Goal: Information Seeking & Learning: Learn about a topic

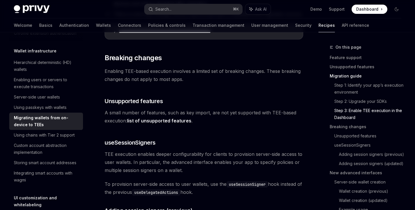
scroll to position [697, 0]
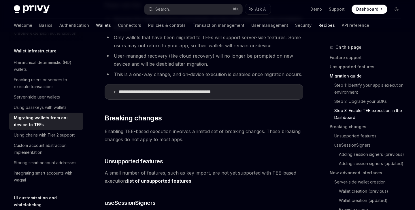
click at [96, 27] on link "Wallets" at bounding box center [103, 25] width 15 height 14
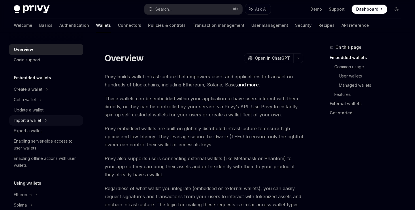
scroll to position [16, 0]
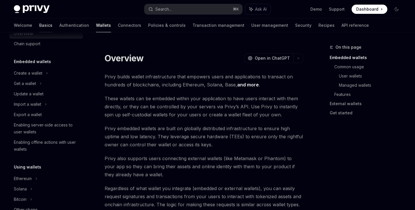
click at [39, 24] on link "Basics" at bounding box center [45, 25] width 13 height 14
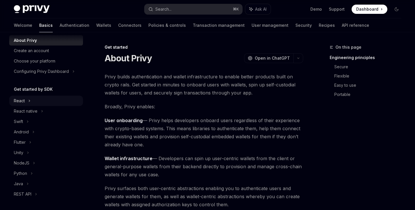
click at [30, 104] on icon at bounding box center [29, 100] width 2 height 7
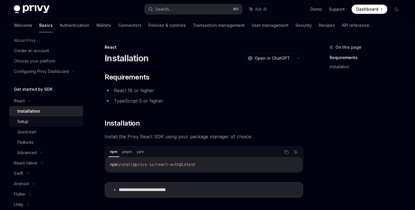
scroll to position [36, 0]
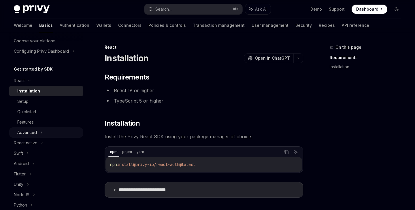
click at [39, 135] on div "Advanced" at bounding box center [46, 132] width 74 height 10
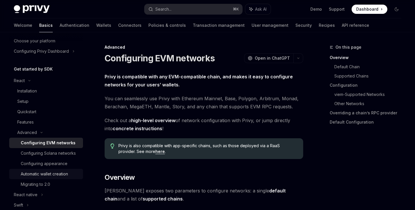
click at [46, 174] on div "Automatic wallet creation" at bounding box center [44, 174] width 47 height 7
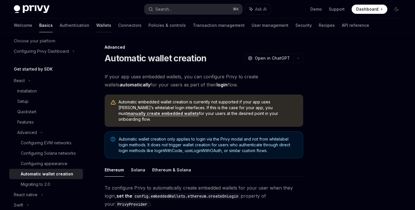
click at [96, 28] on link "Wallets" at bounding box center [103, 25] width 15 height 14
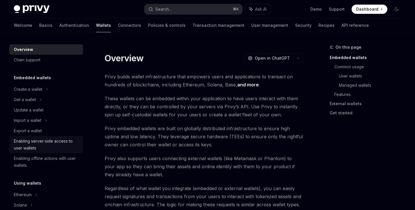
click at [42, 141] on div "Enabling server-side access to user wallets" at bounding box center [47, 145] width 66 height 14
type textarea "*"
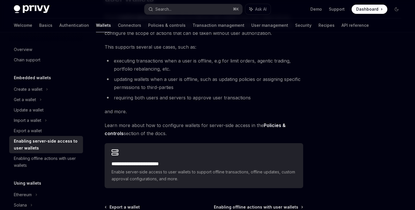
scroll to position [119, 0]
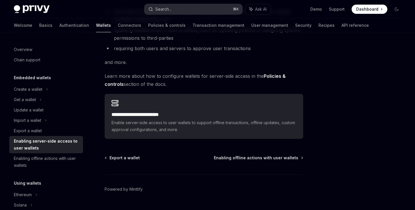
click at [176, 11] on button "Search... ⌘ K" at bounding box center [193, 9] width 98 height 10
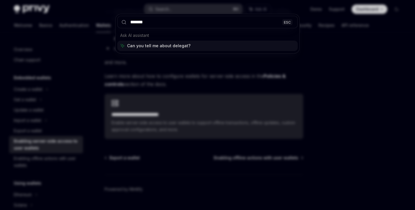
type input "********"
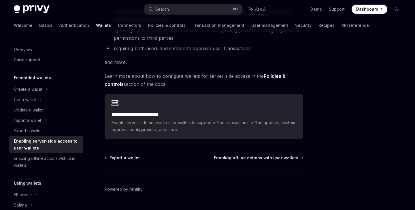
type textarea "*"
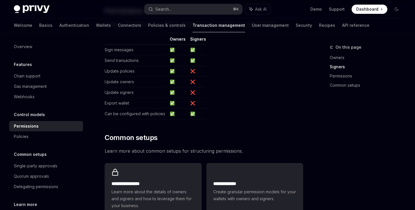
scroll to position [439, 0]
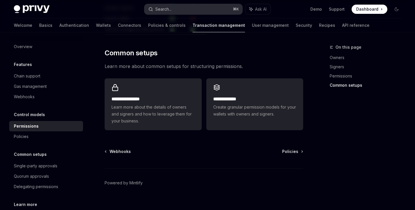
click at [175, 10] on button "Search... ⌘ K" at bounding box center [193, 9] width 98 height 10
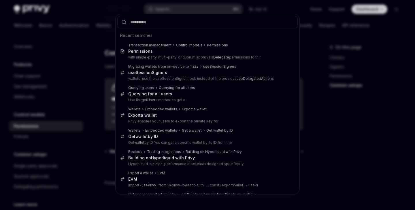
type input "*"
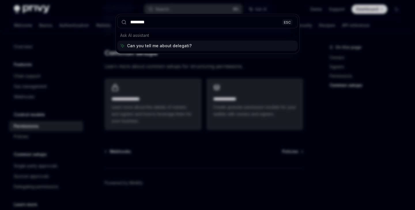
type input "*********"
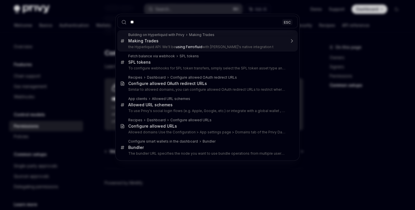
type input "*"
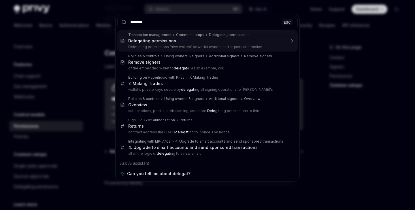
type input "********"
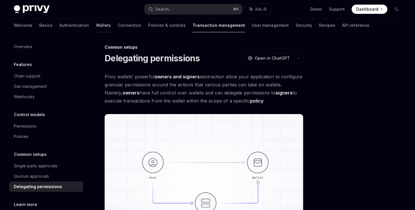
click at [96, 26] on link "Wallets" at bounding box center [103, 25] width 15 height 14
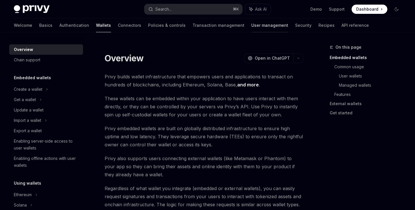
click at [251, 24] on link "User management" at bounding box center [269, 25] width 37 height 14
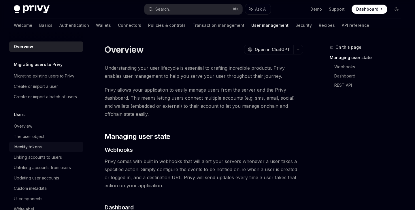
scroll to position [54, 0]
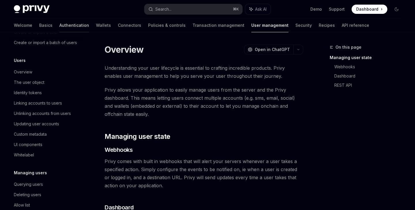
click at [59, 23] on link "Authentication" at bounding box center [74, 25] width 30 height 14
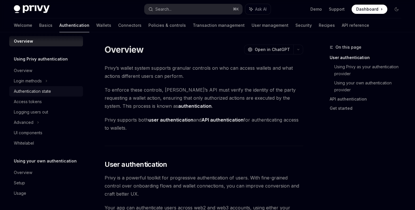
click at [48, 96] on link "Authentication state" at bounding box center [46, 91] width 74 height 10
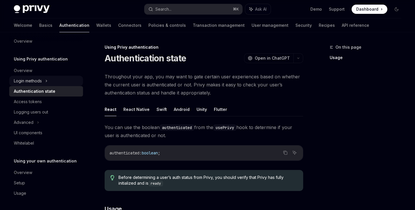
click at [34, 77] on div "Login methods" at bounding box center [46, 81] width 74 height 10
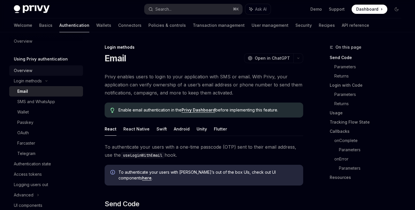
click at [30, 72] on div "Overview" at bounding box center [23, 70] width 18 height 7
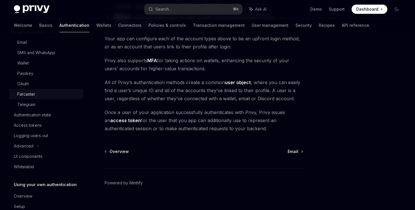
scroll to position [58, 0]
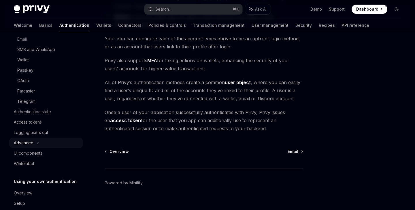
click at [31, 144] on div "Advanced" at bounding box center [24, 143] width 20 height 7
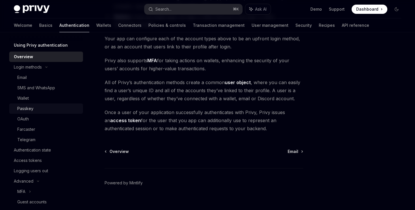
scroll to position [2, 0]
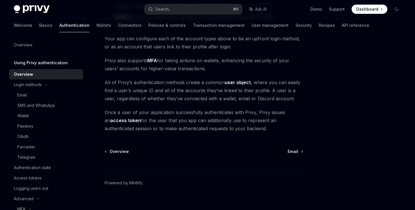
click at [34, 64] on h5 "Using Privy authentication" at bounding box center [41, 62] width 54 height 7
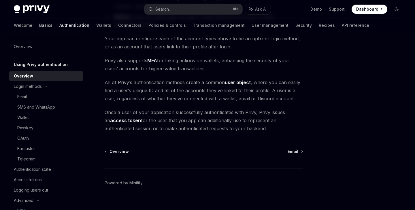
click at [39, 26] on link "Basics" at bounding box center [45, 25] width 13 height 14
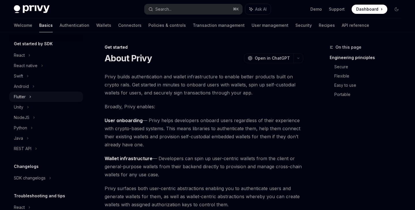
scroll to position [63, 0]
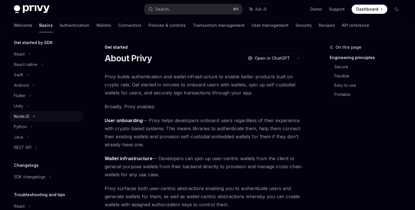
click at [29, 116] on div "NodeJS" at bounding box center [46, 116] width 74 height 10
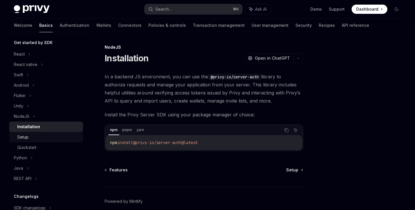
click at [35, 140] on div "Setup" at bounding box center [48, 137] width 62 height 7
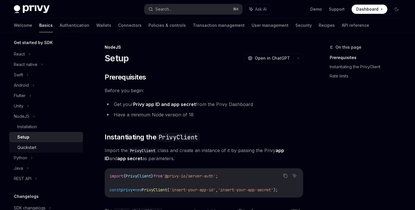
click at [35, 144] on div "Quickstart" at bounding box center [26, 147] width 19 height 7
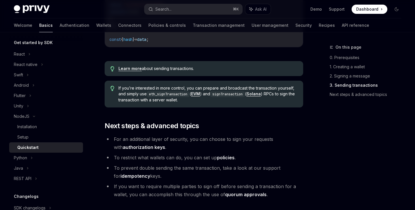
scroll to position [651, 0]
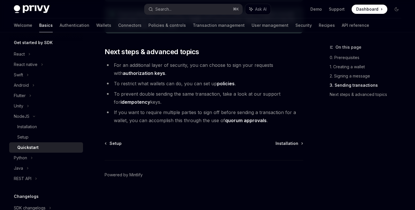
click at [144, 76] on li "For an additional layer of security, you can choose to sign your requests with …" at bounding box center [204, 69] width 199 height 16
click at [141, 74] on link "authorization keys" at bounding box center [144, 73] width 42 height 6
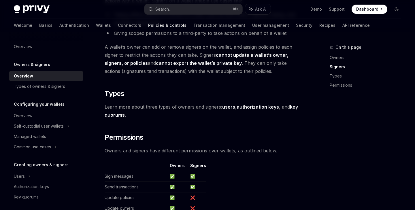
scroll to position [519, 0]
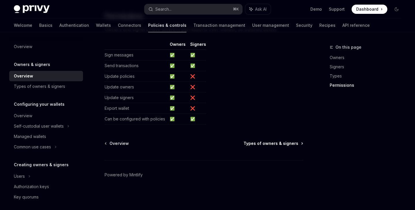
click at [269, 142] on span "Types of owners & signers" at bounding box center [271, 144] width 55 height 6
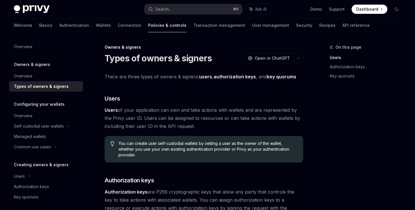
scroll to position [283, 0]
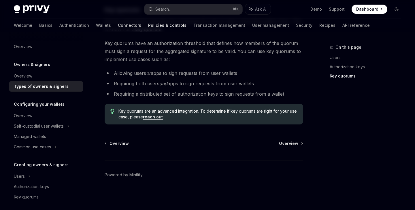
click at [118, 27] on link "Connectors" at bounding box center [129, 25] width 23 height 14
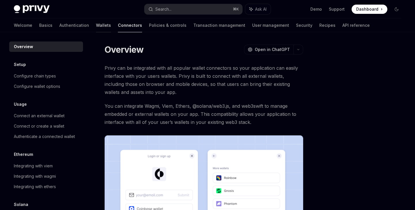
click at [96, 27] on link "Wallets" at bounding box center [103, 25] width 15 height 14
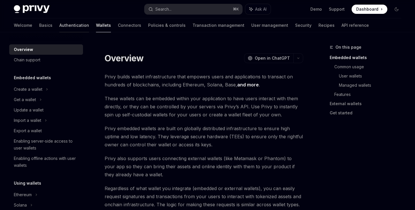
click at [59, 22] on link "Authentication" at bounding box center [74, 25] width 30 height 14
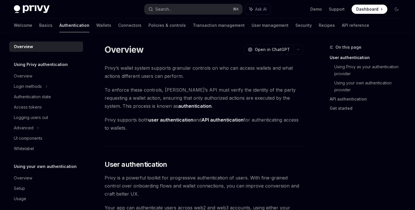
click at [30, 22] on div "Welcome Basics Authentication Wallets Connectors Policies & controls Transactio…" at bounding box center [191, 25] width 355 height 14
click at [39, 23] on link "Basics" at bounding box center [45, 25] width 13 height 14
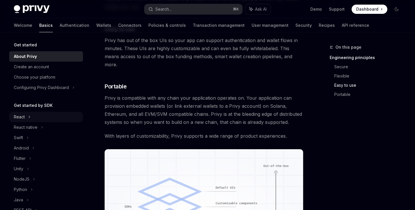
scroll to position [97, 0]
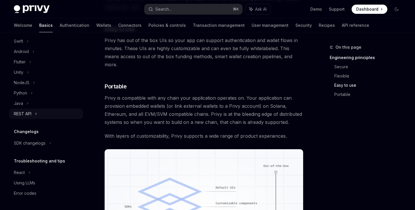
click at [35, 114] on div "REST API" at bounding box center [46, 114] width 74 height 10
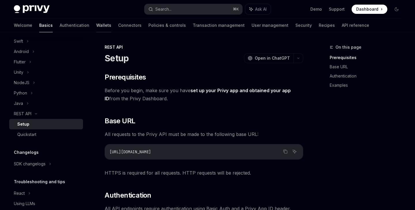
click at [96, 25] on link "Wallets" at bounding box center [103, 25] width 15 height 14
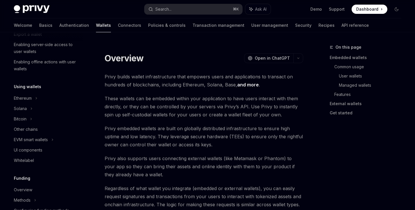
type textarea "*"
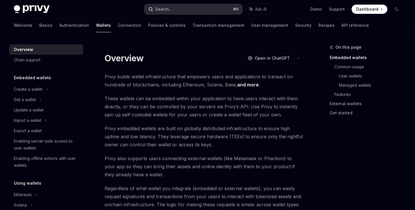
click at [148, 10] on icon "button" at bounding box center [150, 9] width 5 height 5
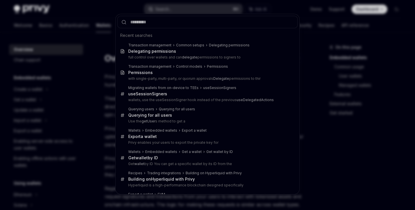
type input "**********"
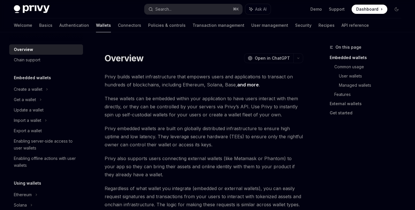
type textarea "*"
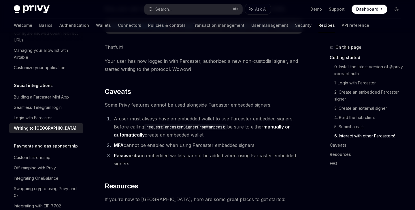
scroll to position [1301, 0]
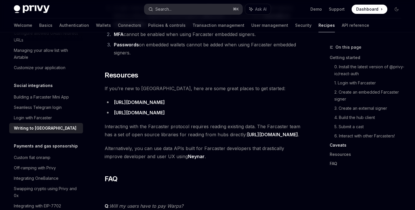
click at [182, 7] on button "Search... ⌘ K" at bounding box center [193, 9] width 98 height 10
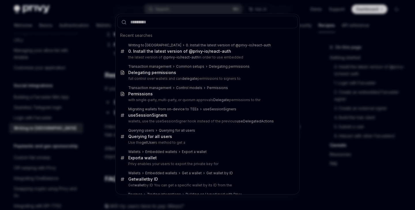
type input "**********"
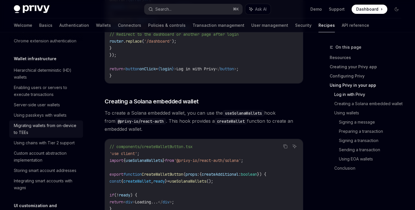
scroll to position [130, 0]
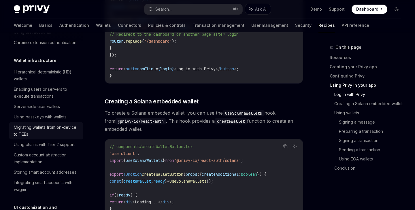
click at [60, 90] on div "Enabling users or servers to execute transactions" at bounding box center [47, 93] width 66 height 14
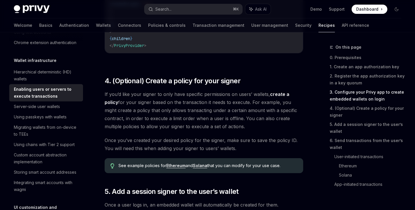
scroll to position [747, 0]
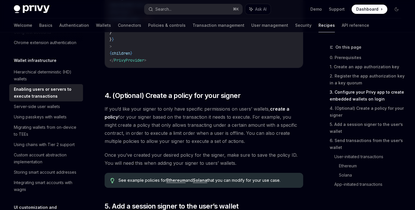
click at [177, 178] on link "Ethereum" at bounding box center [175, 180] width 19 height 5
click at [289, 106] on link "create a policy" at bounding box center [197, 113] width 185 height 14
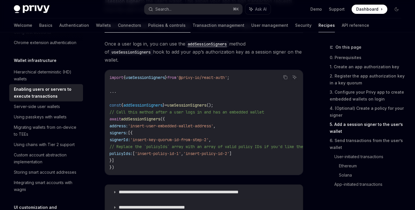
scroll to position [1029, 0]
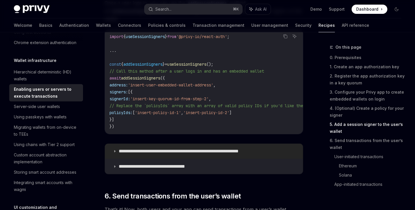
click at [188, 148] on p "**********" at bounding box center [193, 151] width 148 height 6
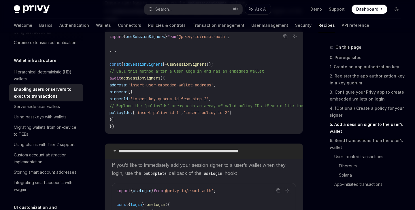
click at [188, 148] on p "**********" at bounding box center [193, 151] width 148 height 6
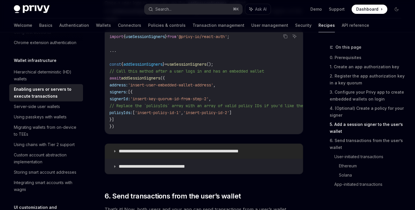
click at [188, 148] on p "**********" at bounding box center [193, 151] width 148 height 6
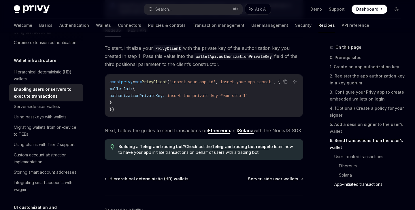
scroll to position [1865, 0]
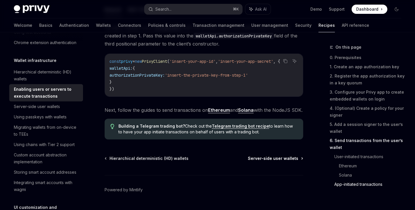
click at [271, 156] on span "Server-side user wallets" at bounding box center [273, 159] width 50 height 6
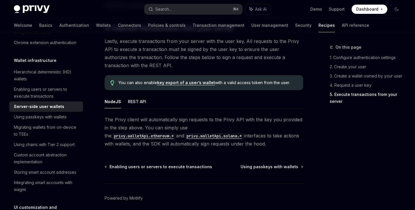
scroll to position [1157, 0]
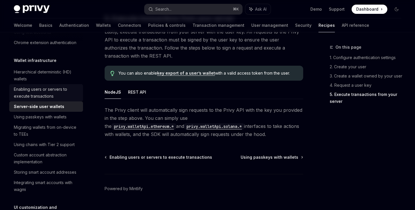
click at [41, 99] on div "Enabling users or servers to execute transactions" at bounding box center [47, 93] width 66 height 14
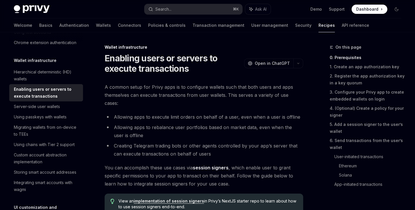
click at [39, 97] on div "Enabling users or servers to execute transactions" at bounding box center [47, 93] width 66 height 14
type textarea "*"
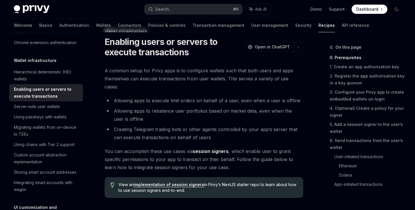
scroll to position [61, 0]
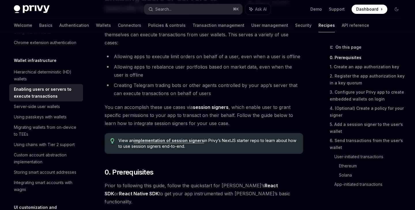
click at [195, 138] on link "implementation of session signers" at bounding box center [169, 140] width 70 height 5
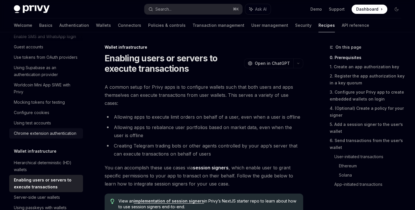
scroll to position [0, 0]
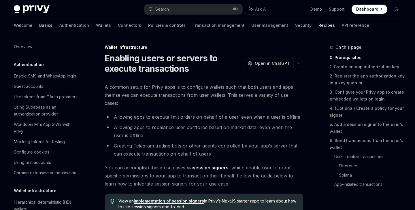
click at [39, 26] on link "Basics" at bounding box center [45, 25] width 13 height 14
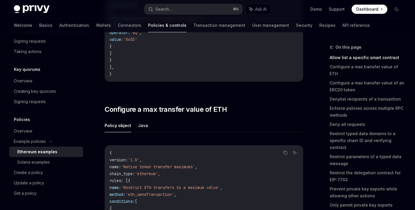
scroll to position [522, 0]
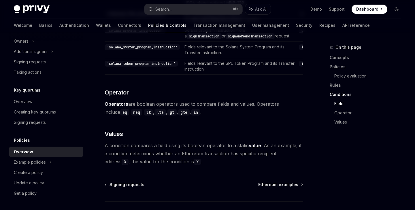
scroll to position [1821, 0]
